Goal: Navigation & Orientation: Understand site structure

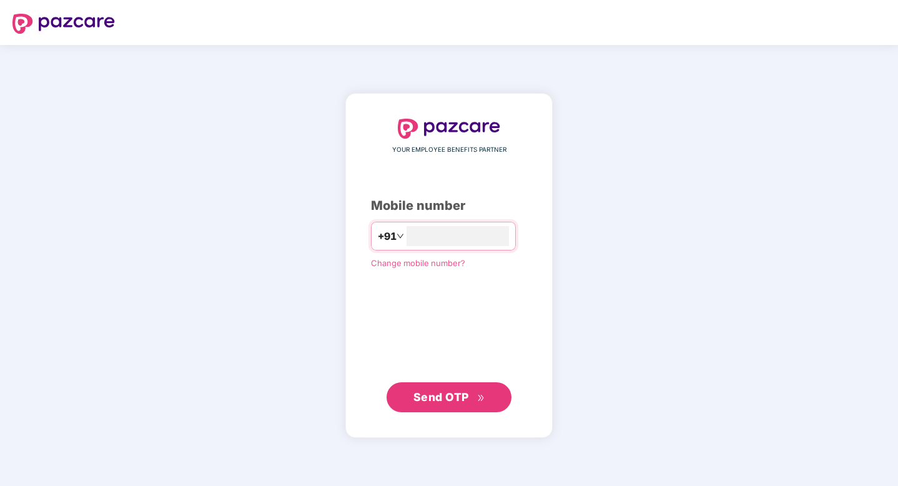
type input "**********"
click at [456, 383] on button "Send OTP" at bounding box center [448, 396] width 125 height 30
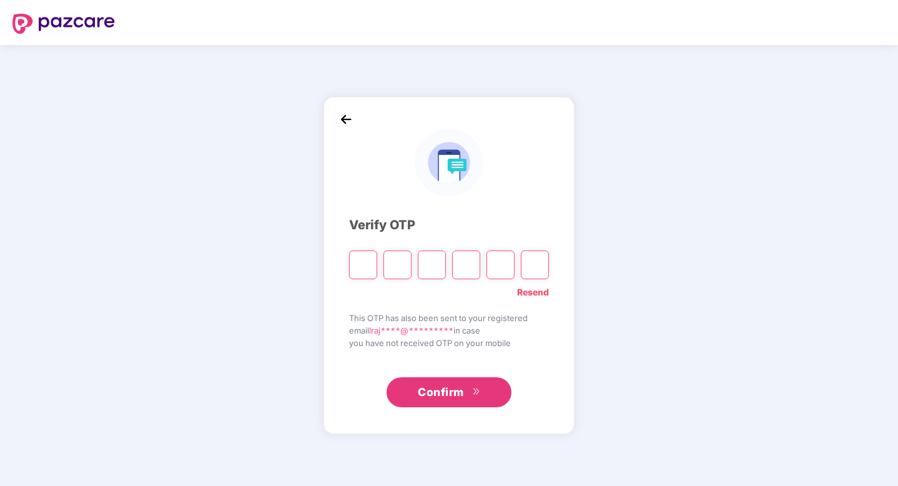
type input "*"
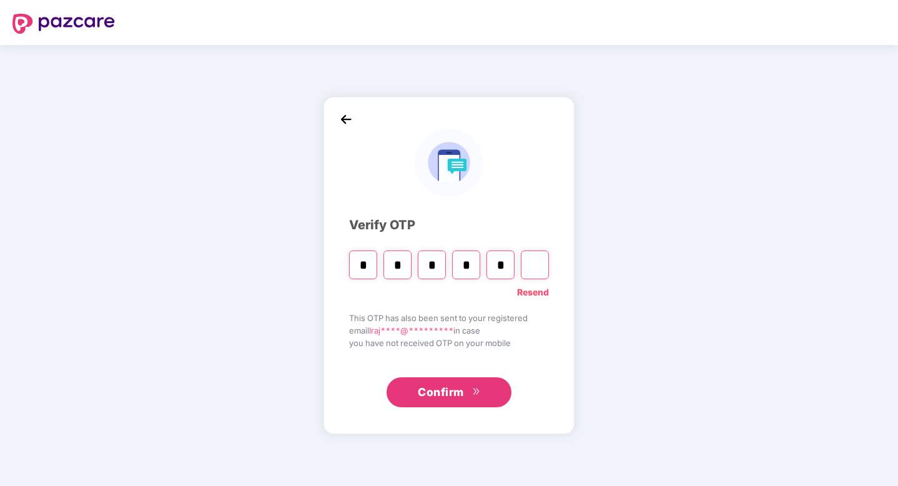
type input "*"
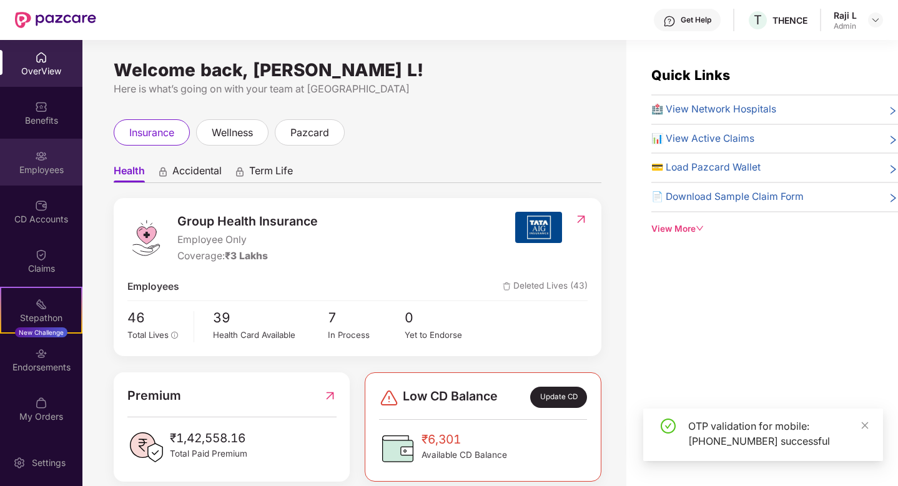
click at [58, 164] on div "Employees" at bounding box center [41, 170] width 82 height 12
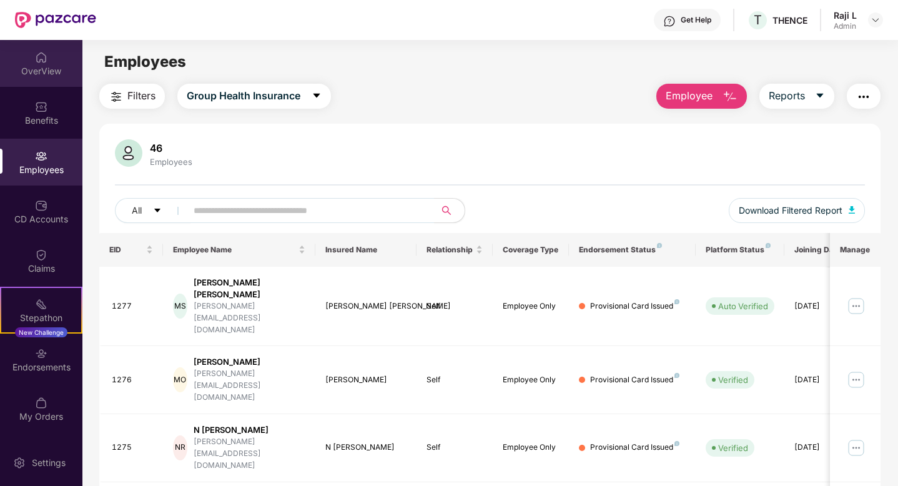
click at [59, 82] on div "OverView" at bounding box center [41, 63] width 82 height 47
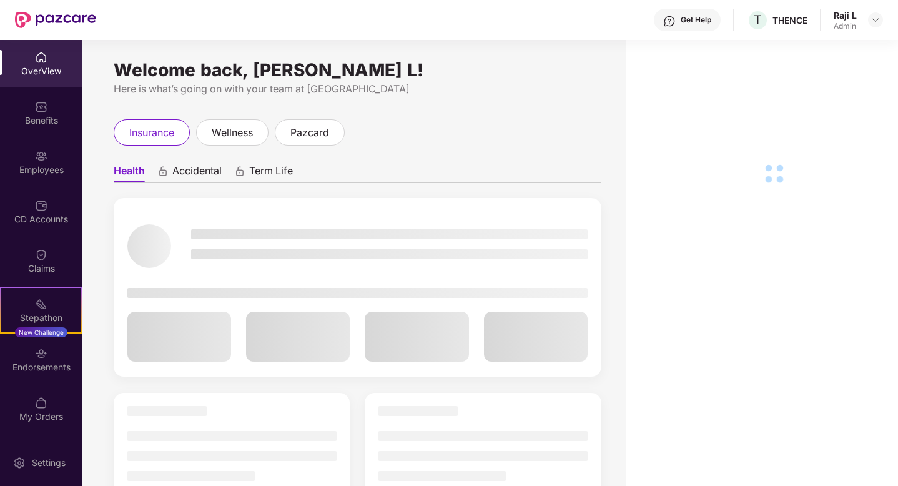
click at [58, 110] on div "Benefits" at bounding box center [41, 112] width 82 height 47
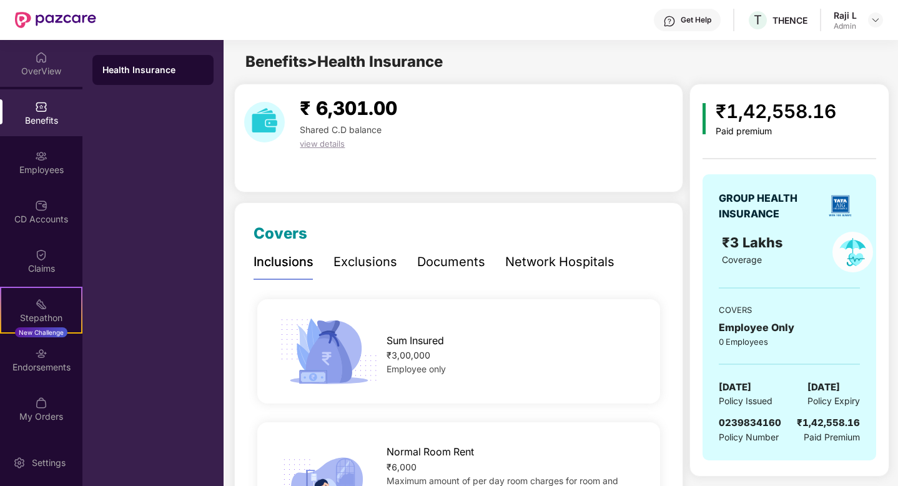
click at [53, 68] on div "OverView" at bounding box center [41, 71] width 82 height 12
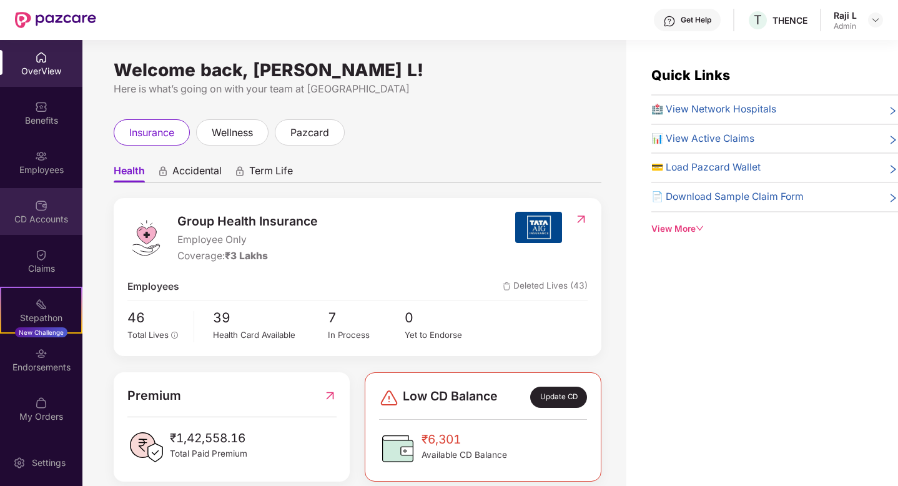
click at [35, 206] on img at bounding box center [41, 205] width 12 height 12
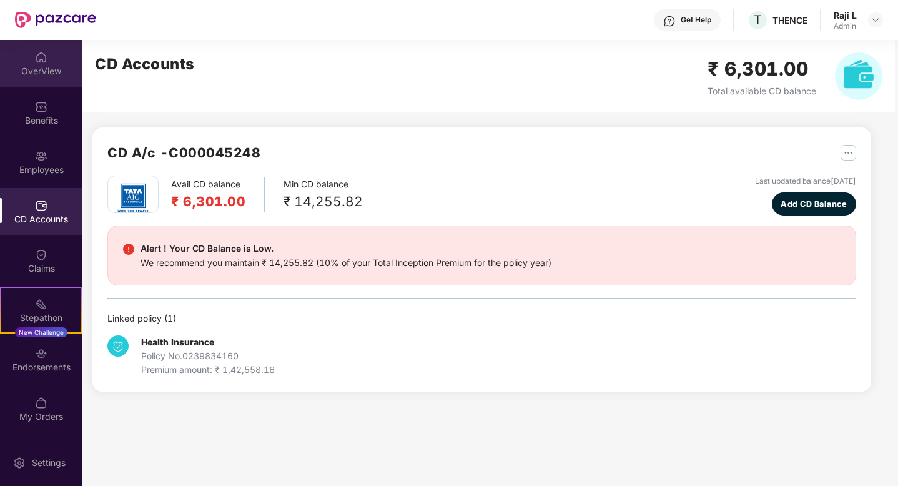
click at [51, 59] on div "OverView" at bounding box center [41, 63] width 82 height 47
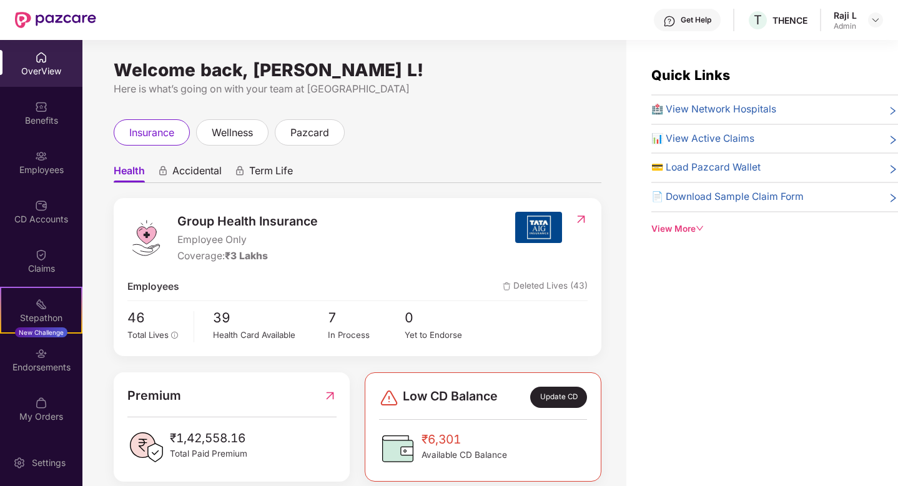
click at [26, 203] on div "CD Accounts" at bounding box center [41, 211] width 82 height 47
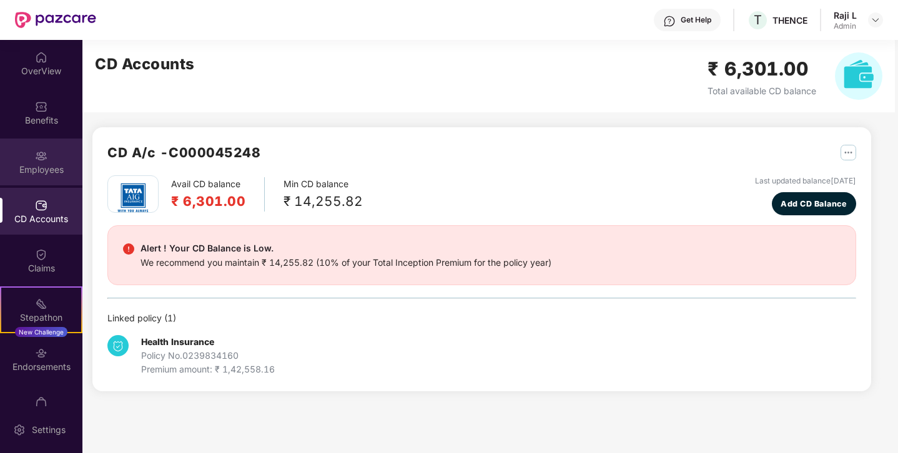
click at [36, 158] on img at bounding box center [41, 156] width 12 height 12
